Goal: Information Seeking & Learning: Learn about a topic

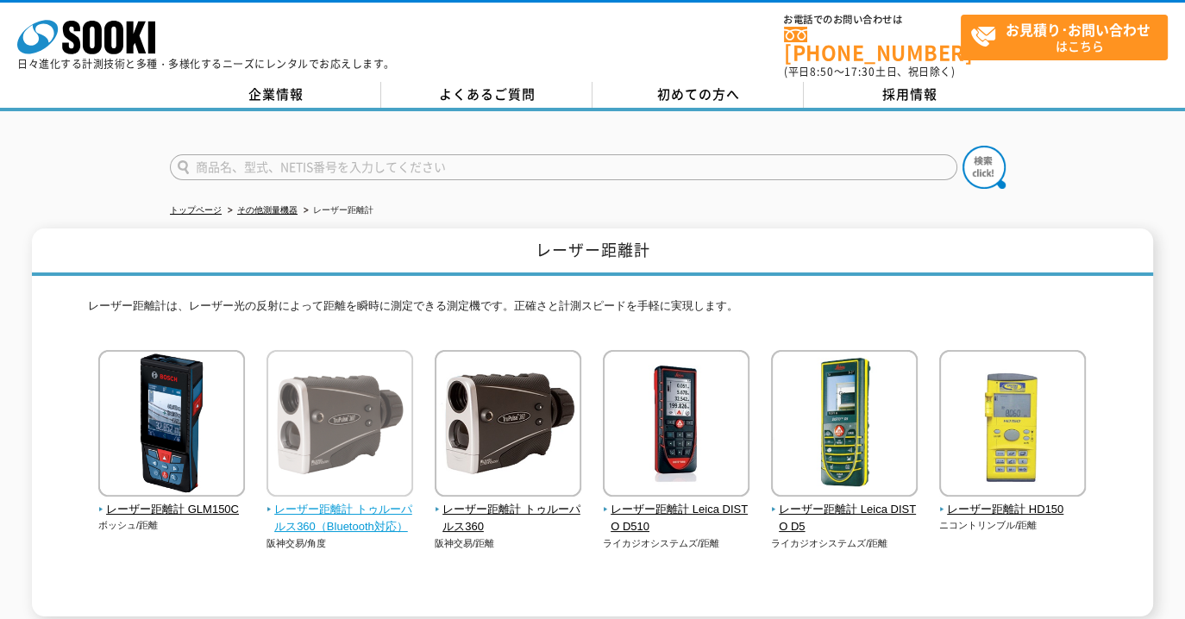
click at [347, 511] on span "レーザー距離計 トゥルーパルス360（Bluetooth対応）" at bounding box center [339, 519] width 147 height 36
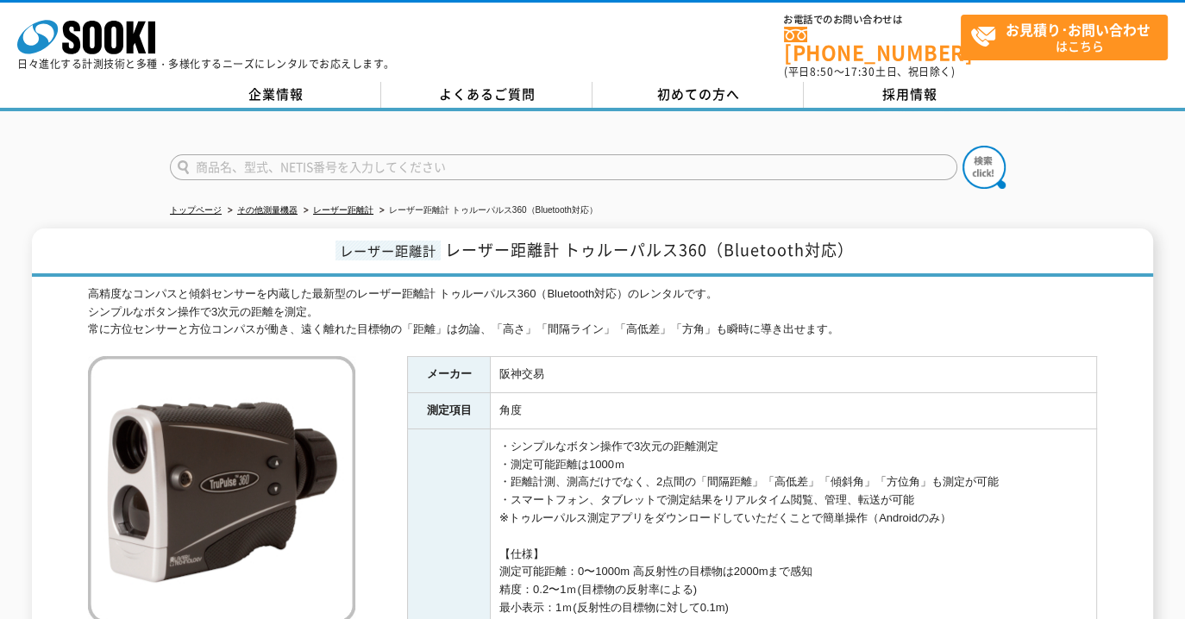
scroll to position [514, 0]
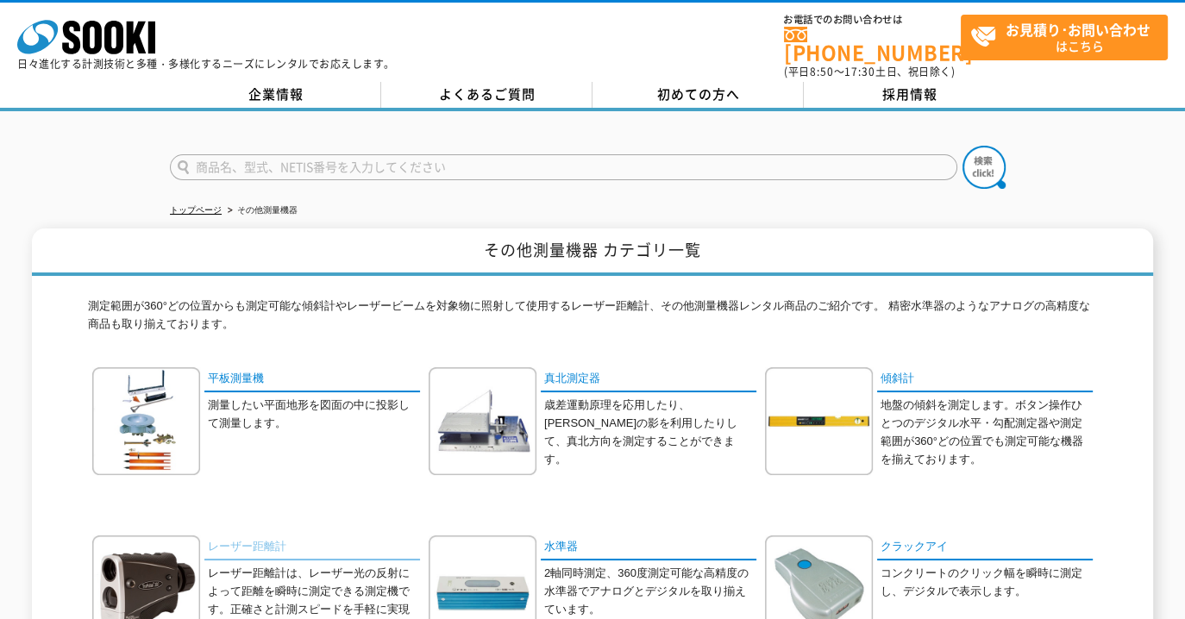
click at [252, 535] on link "レーザー距離計" at bounding box center [312, 547] width 216 height 25
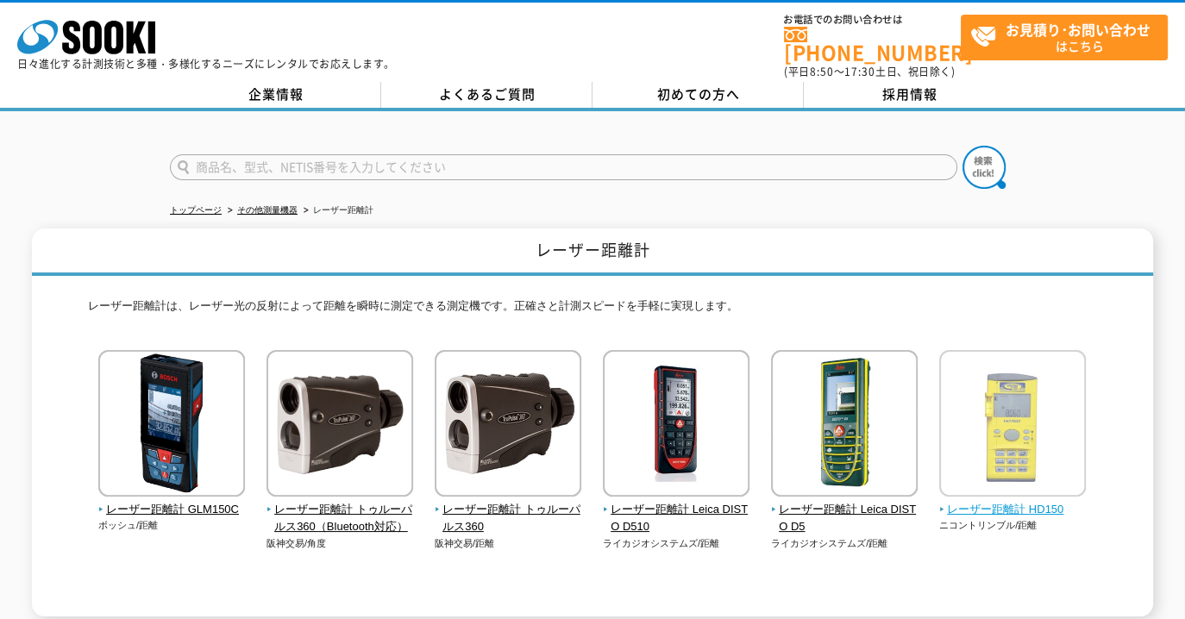
click at [1019, 501] on span "レーザー距離計 HD150" at bounding box center [1012, 510] width 147 height 18
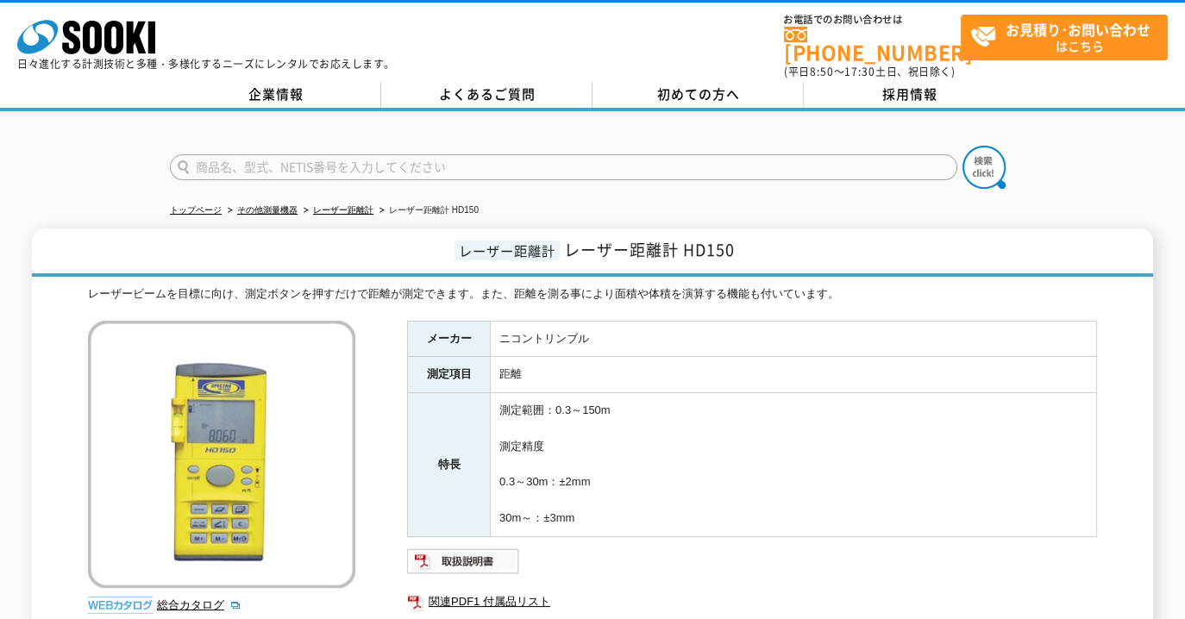
scroll to position [305, 0]
